Goal: Task Accomplishment & Management: Manage account settings

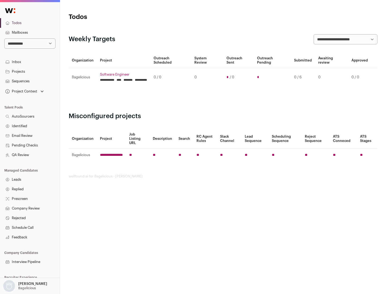
click at [30, 71] on link "Projects" at bounding box center [30, 72] width 60 height 10
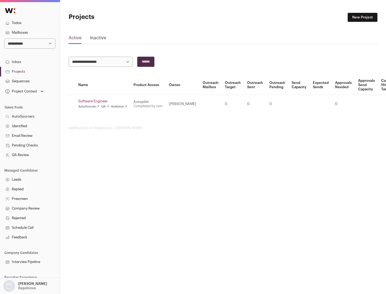
click at [104, 101] on link "Software Engineer" at bounding box center [102, 101] width 49 height 4
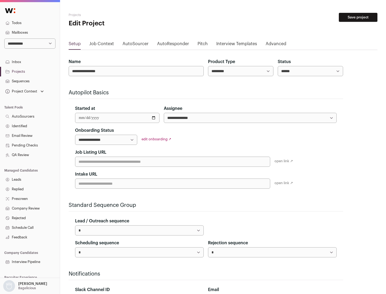
click at [358, 17] on button "Save project" at bounding box center [357, 17] width 39 height 9
